Goal: Task Accomplishment & Management: Manage account settings

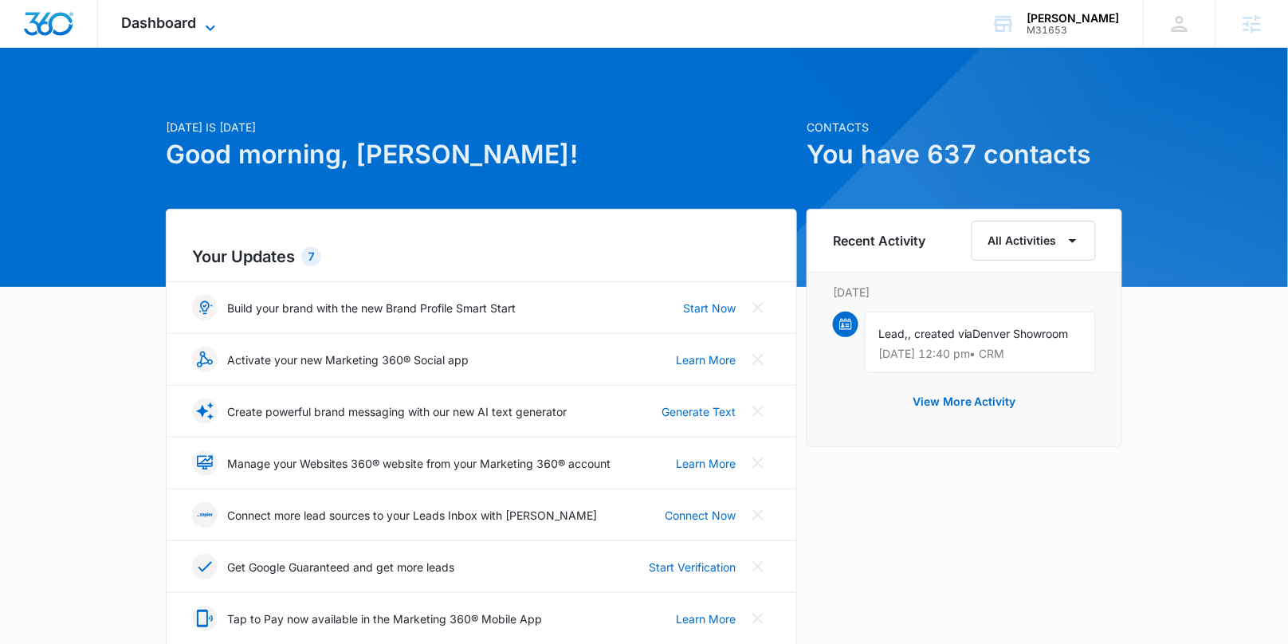
click at [210, 26] on icon at bounding box center [210, 27] width 19 height 19
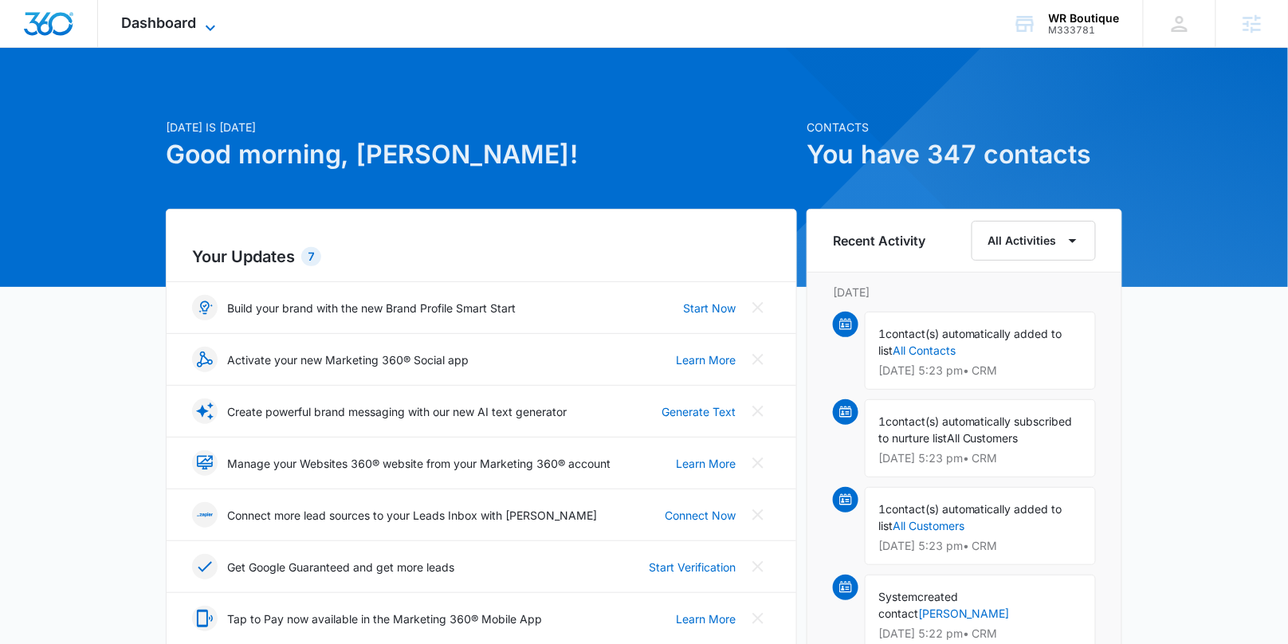
click at [167, 14] on span "Dashboard" at bounding box center [159, 22] width 75 height 17
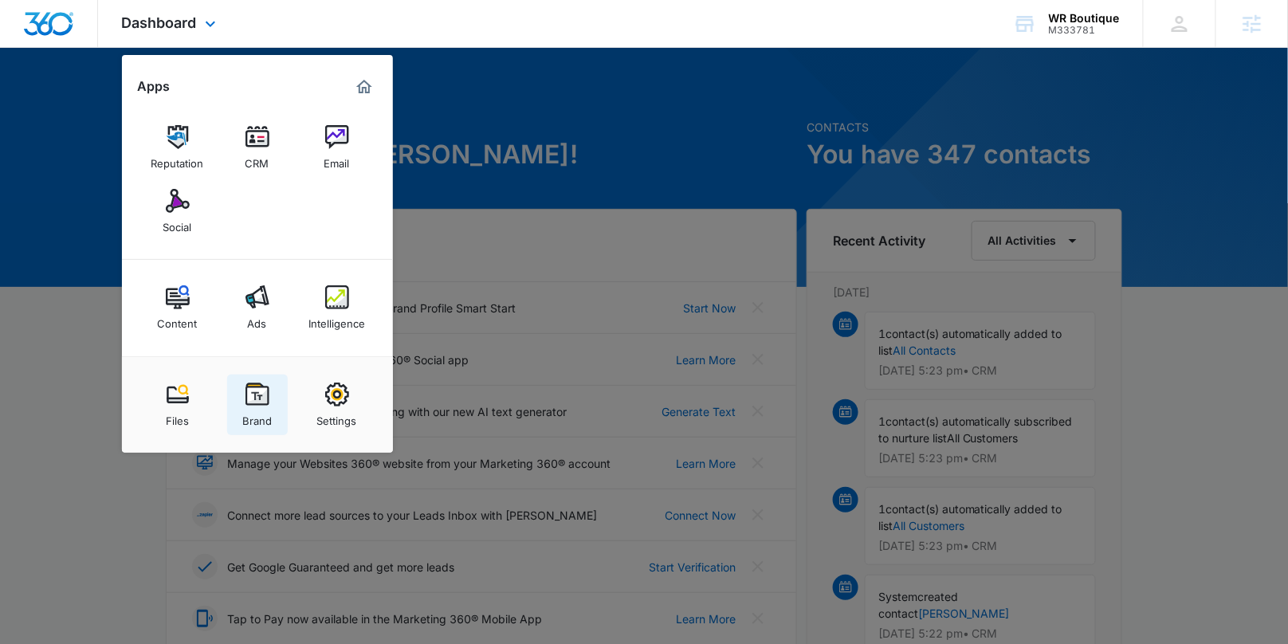
click at [267, 381] on link "Brand" at bounding box center [257, 405] width 61 height 61
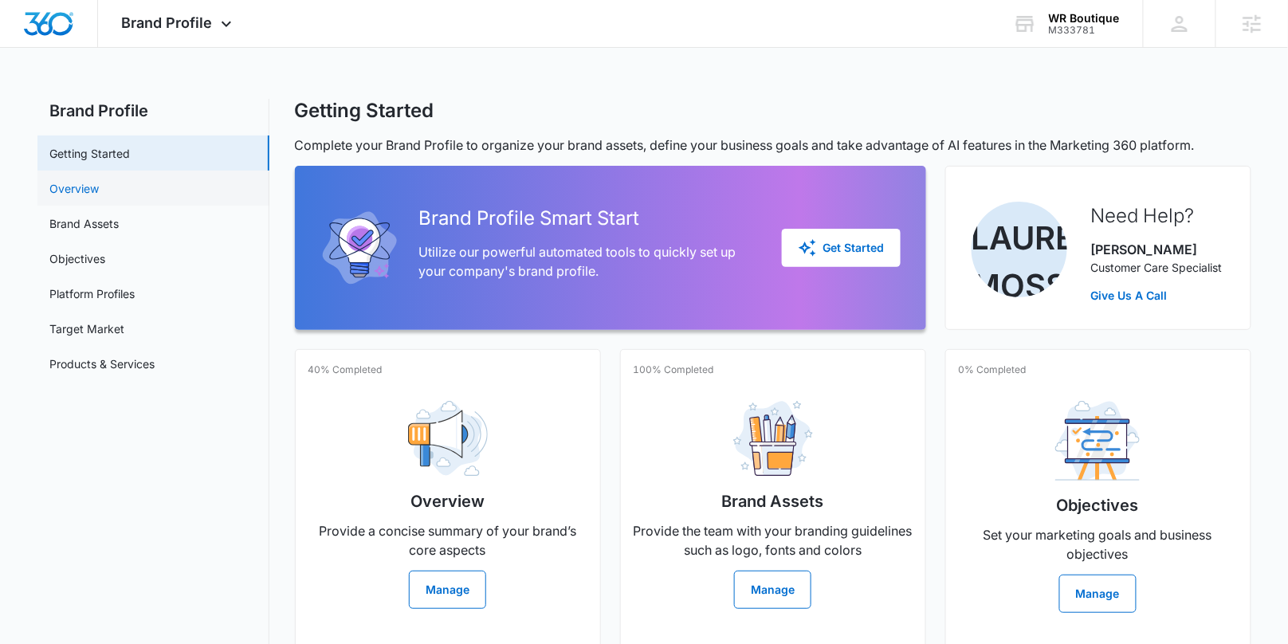
click at [87, 191] on link "Overview" at bounding box center [74, 188] width 49 height 17
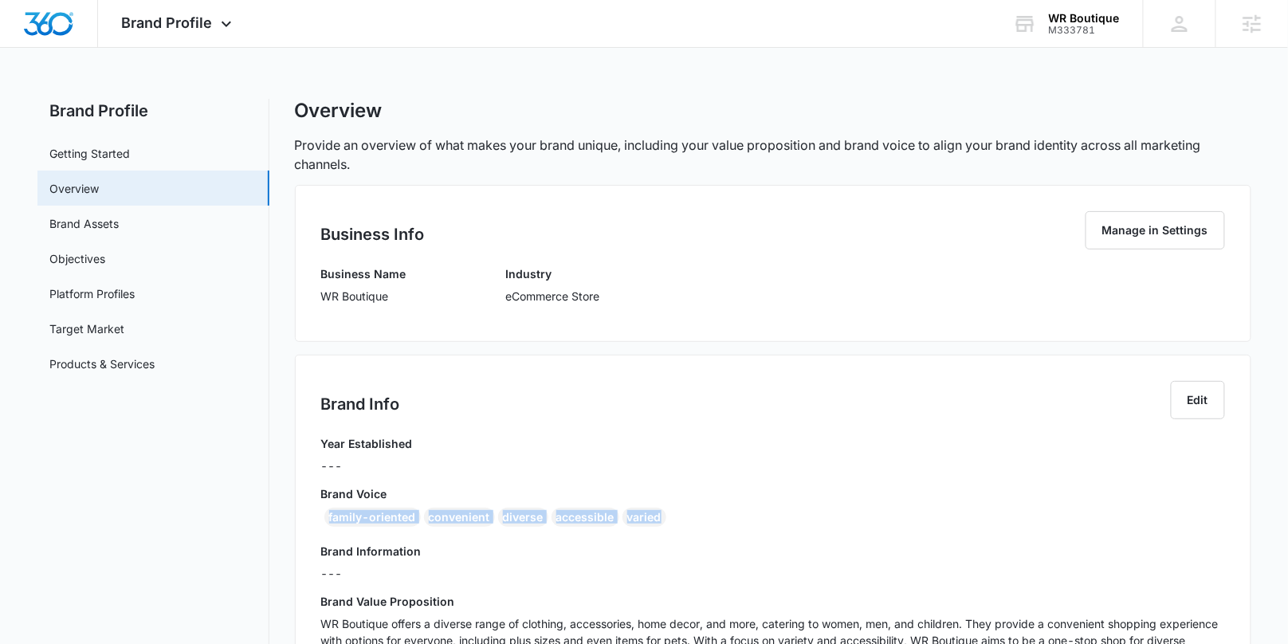
drag, startPoint x: 695, startPoint y: 518, endPoint x: 311, endPoint y: 515, distance: 384.1
click at [324, 515] on div "family-oriented convenient diverse accessible varied" at bounding box center [773, 521] width 904 height 26
copy div "family-oriented convenient diverse accessible varied"
